Goal: Find specific page/section: Find specific page/section

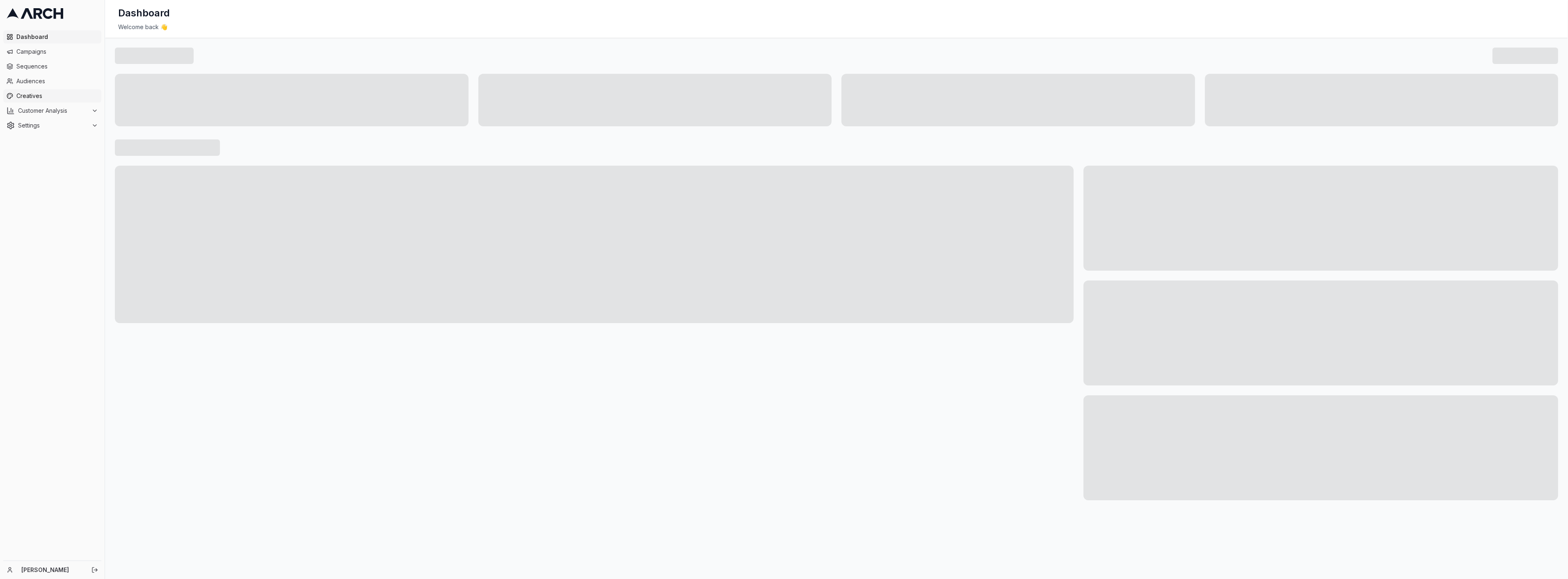
click at [39, 93] on span "Creatives" at bounding box center [57, 95] width 82 height 8
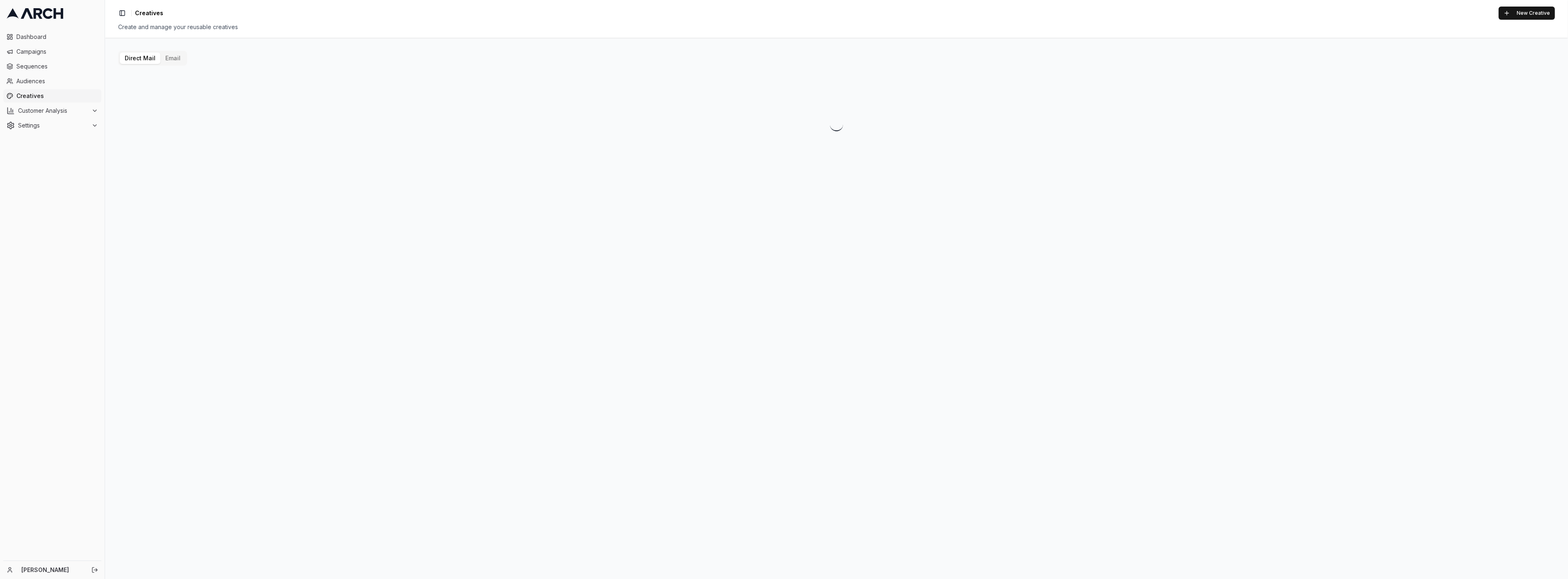
click at [172, 53] on button "Email" at bounding box center [173, 58] width 25 height 12
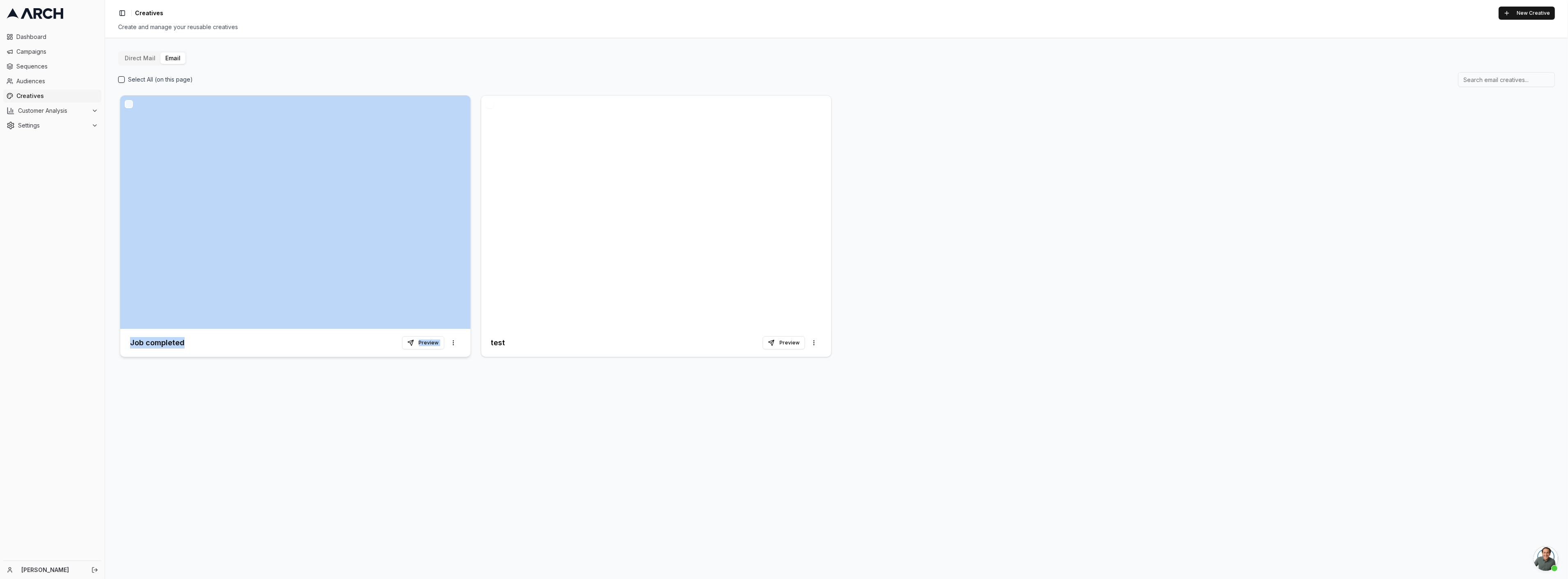
drag, startPoint x: 468, startPoint y: 286, endPoint x: 464, endPoint y: 336, distance: 50.2
click at [464, 336] on div "Job completed Preview More options" at bounding box center [295, 226] width 351 height 262
click at [434, 344] on button "Preview" at bounding box center [423, 342] width 42 height 13
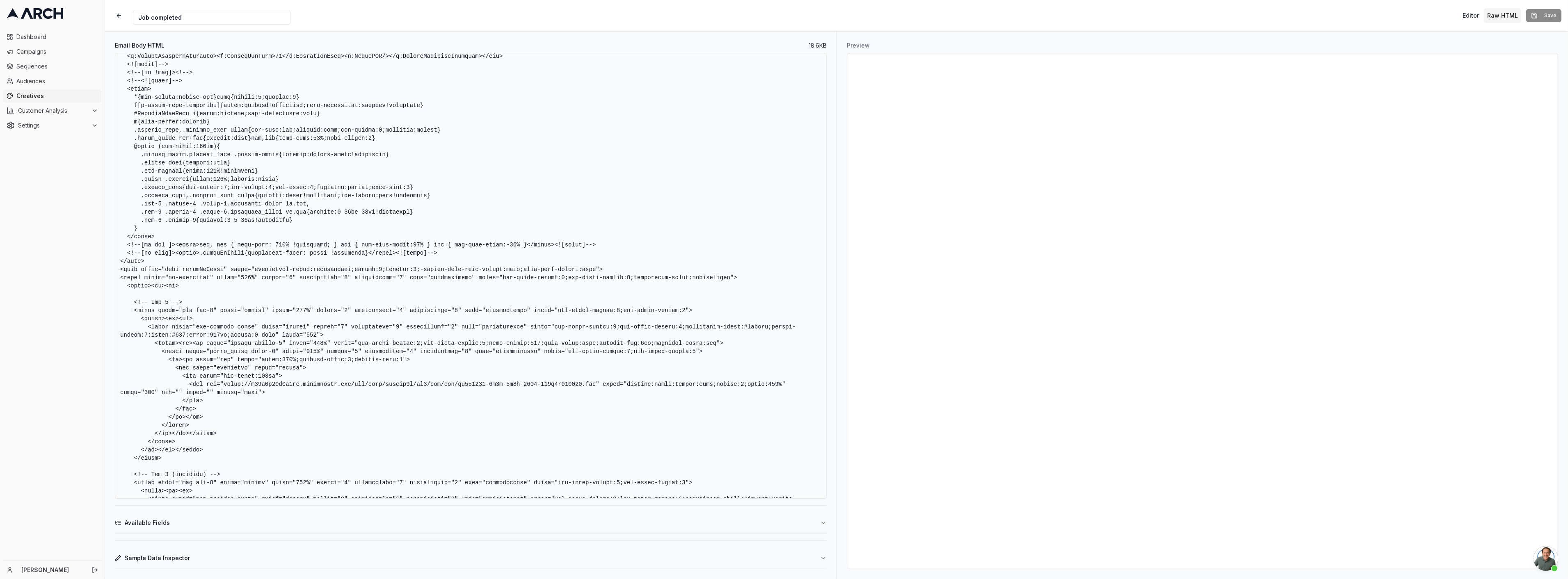
scroll to position [91, 0]
